Goal: Obtain resource: Download file/media

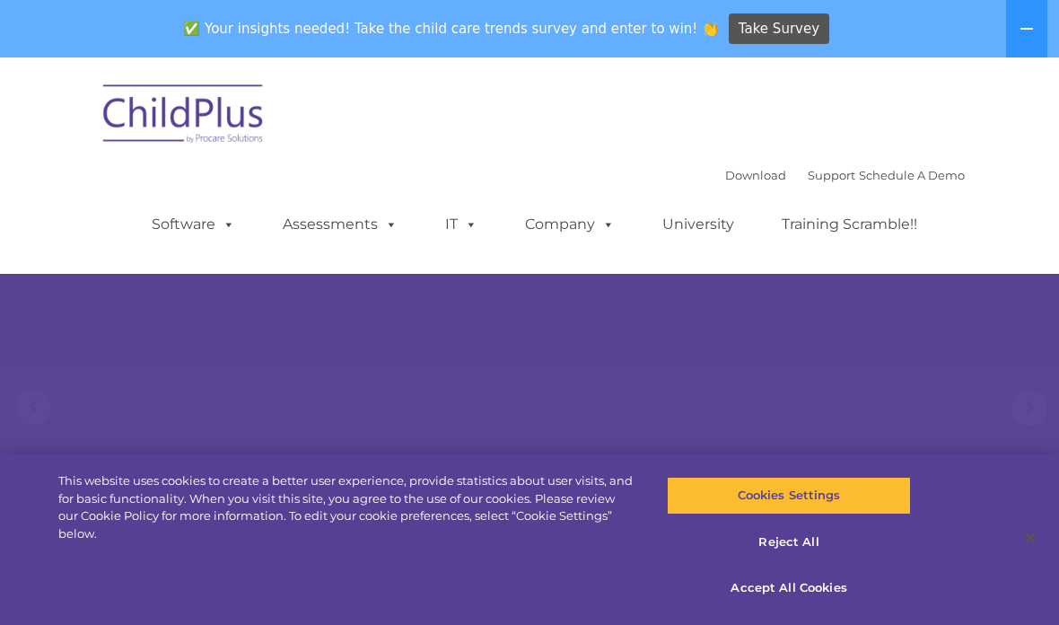
select select "MEDIUM"
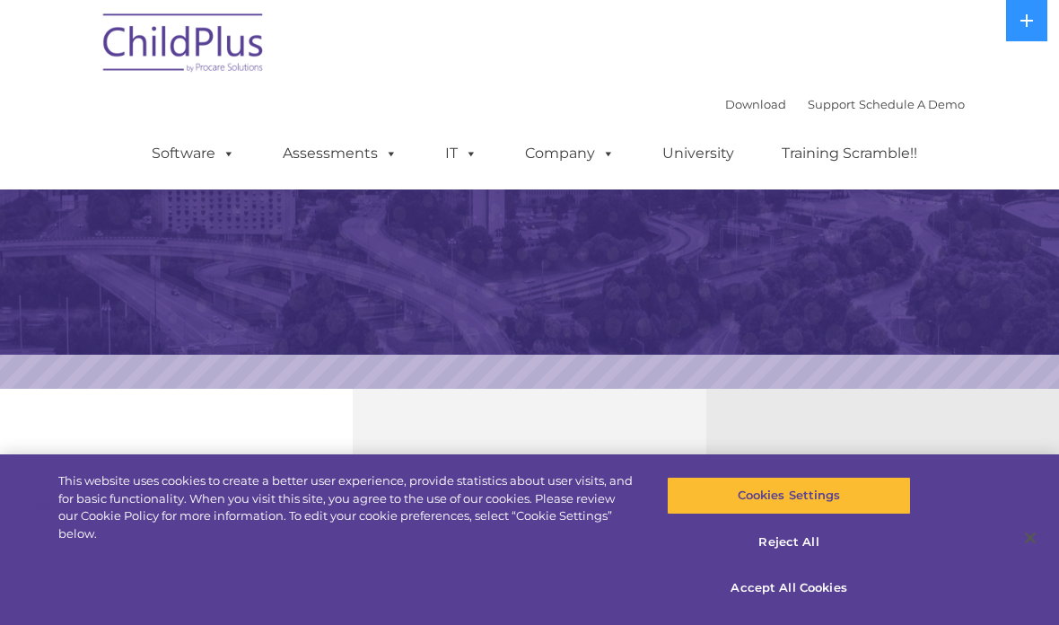
select select "MEDIUM"
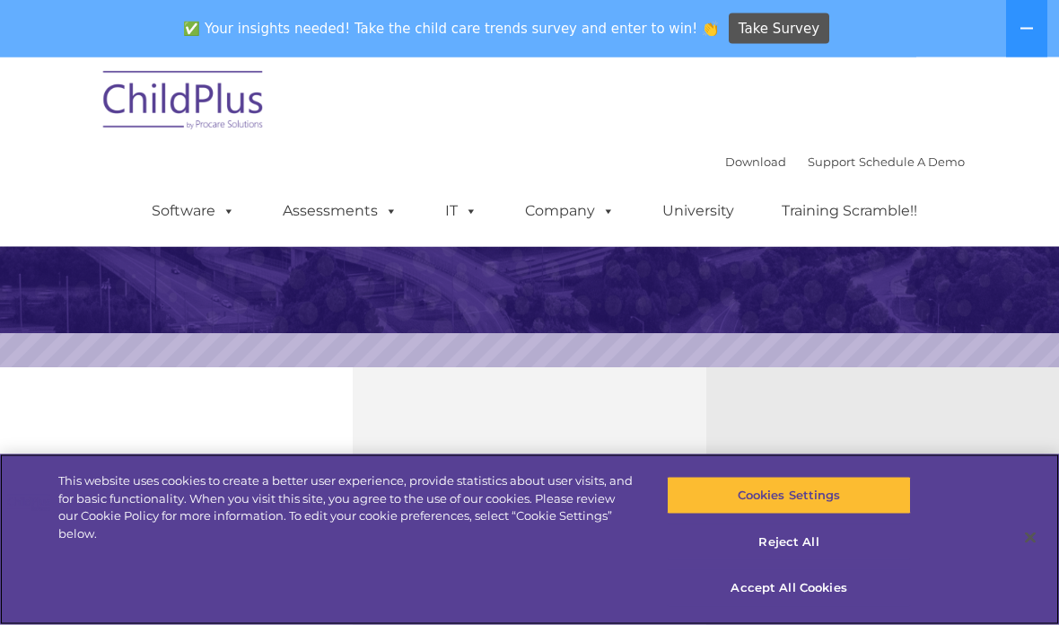
scroll to position [408, 0]
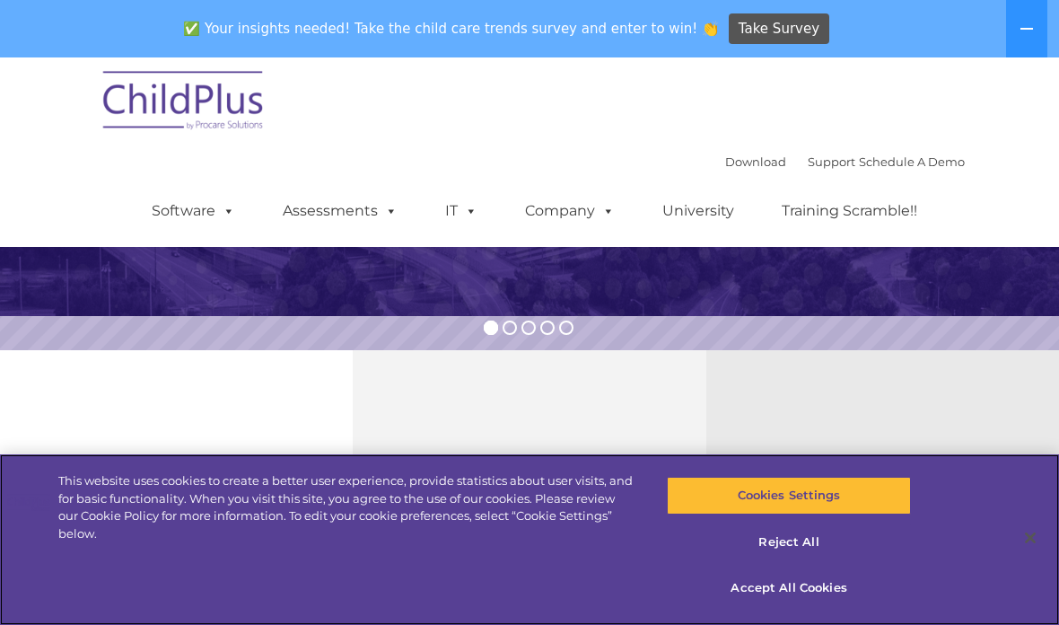
click at [817, 514] on button "Cookies Settings" at bounding box center [788, 496] width 243 height 38
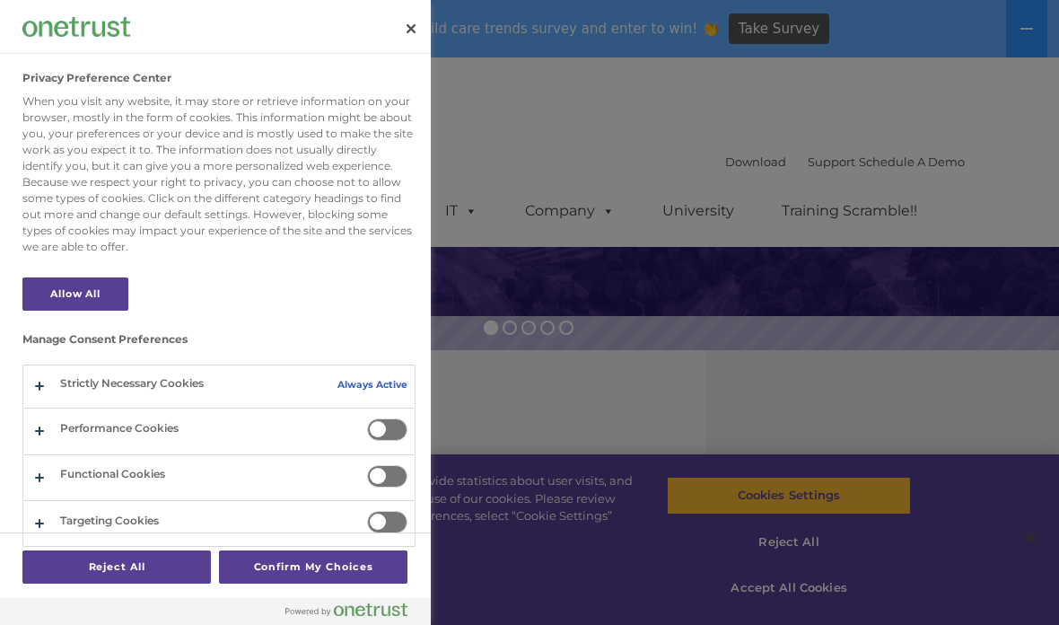
click at [640, 449] on div at bounding box center [529, 312] width 1059 height 625
click at [827, 624] on div at bounding box center [529, 312] width 1059 height 625
click at [813, 624] on div at bounding box center [529, 312] width 1059 height 625
click at [958, 107] on div at bounding box center [529, 312] width 1059 height 625
click at [407, 14] on button "Close" at bounding box center [411, 29] width 40 height 40
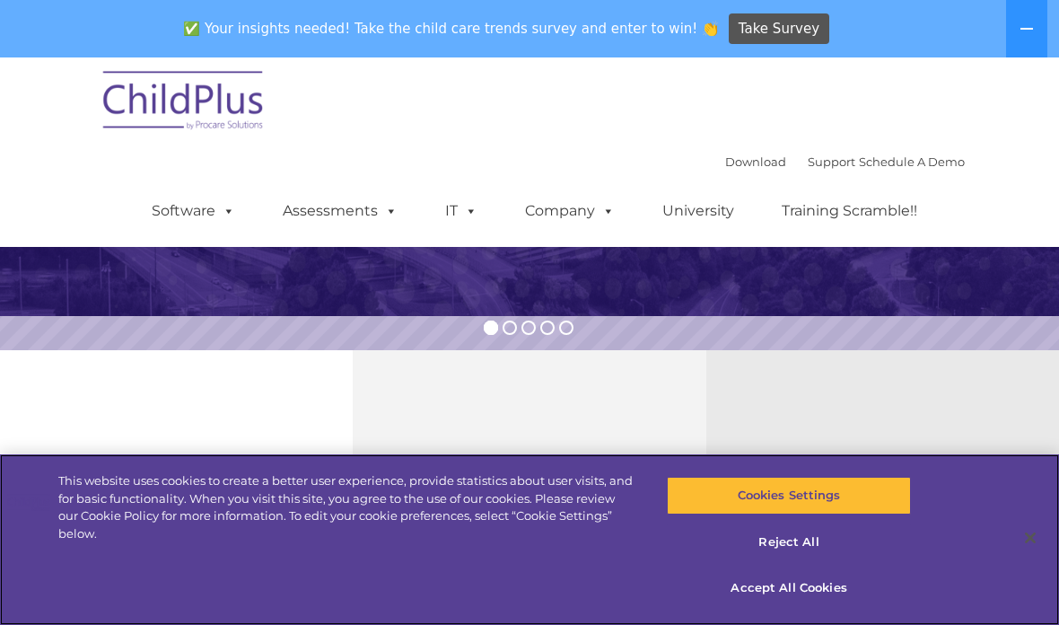
click at [789, 607] on button "Accept All Cookies" at bounding box center [788, 588] width 243 height 38
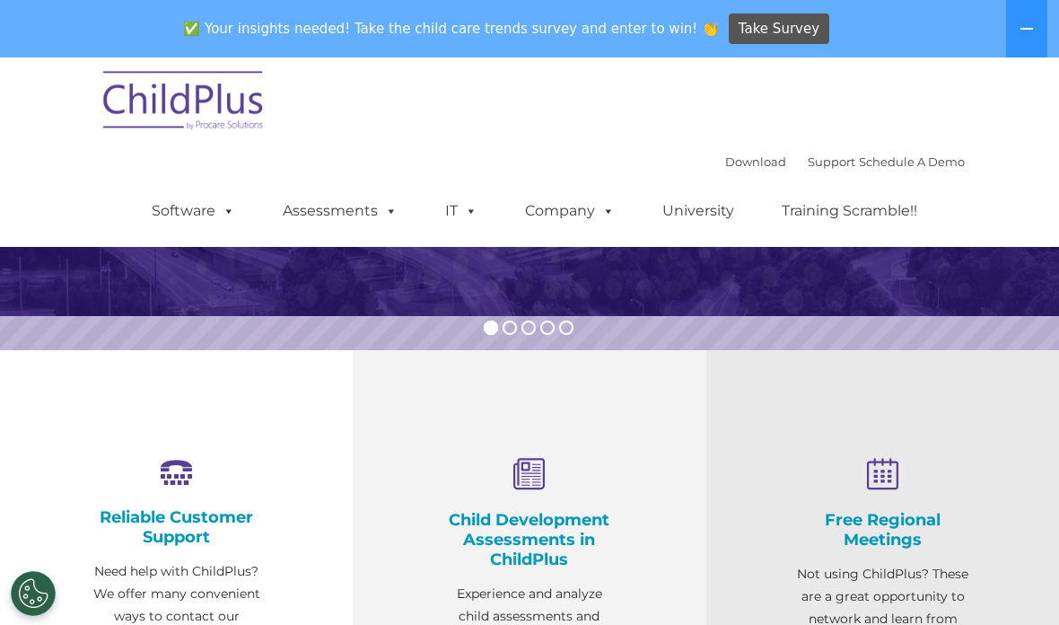
click at [810, 607] on button "Accept All Cookies" at bounding box center [788, 588] width 243 height 38
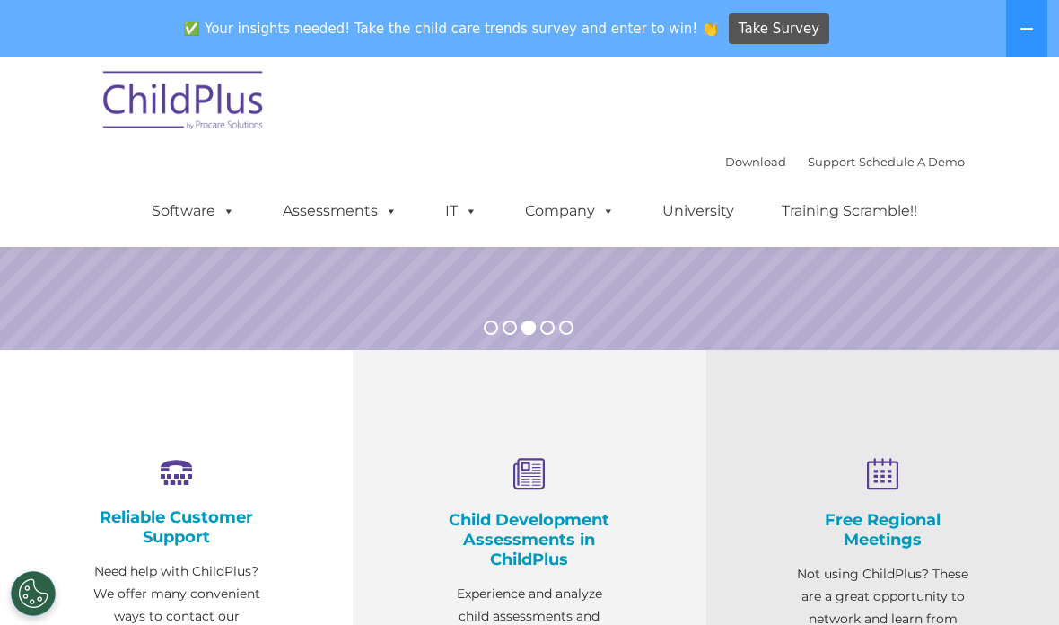
scroll to position [0, 0]
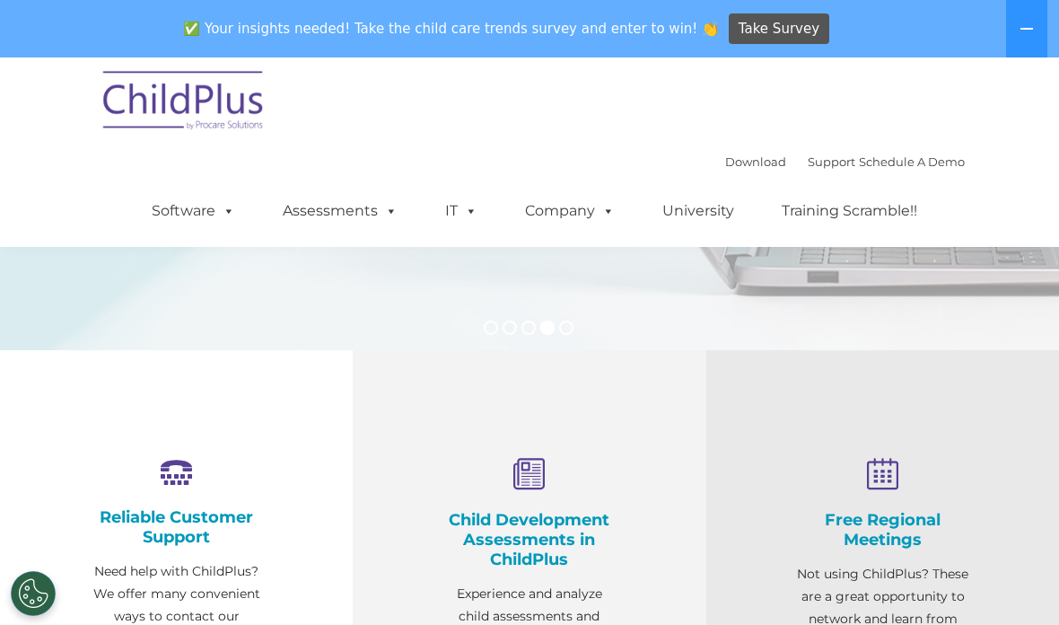
click at [727, 161] on link "Download" at bounding box center [755, 161] width 61 height 14
